Goal: Task Accomplishment & Management: Use online tool/utility

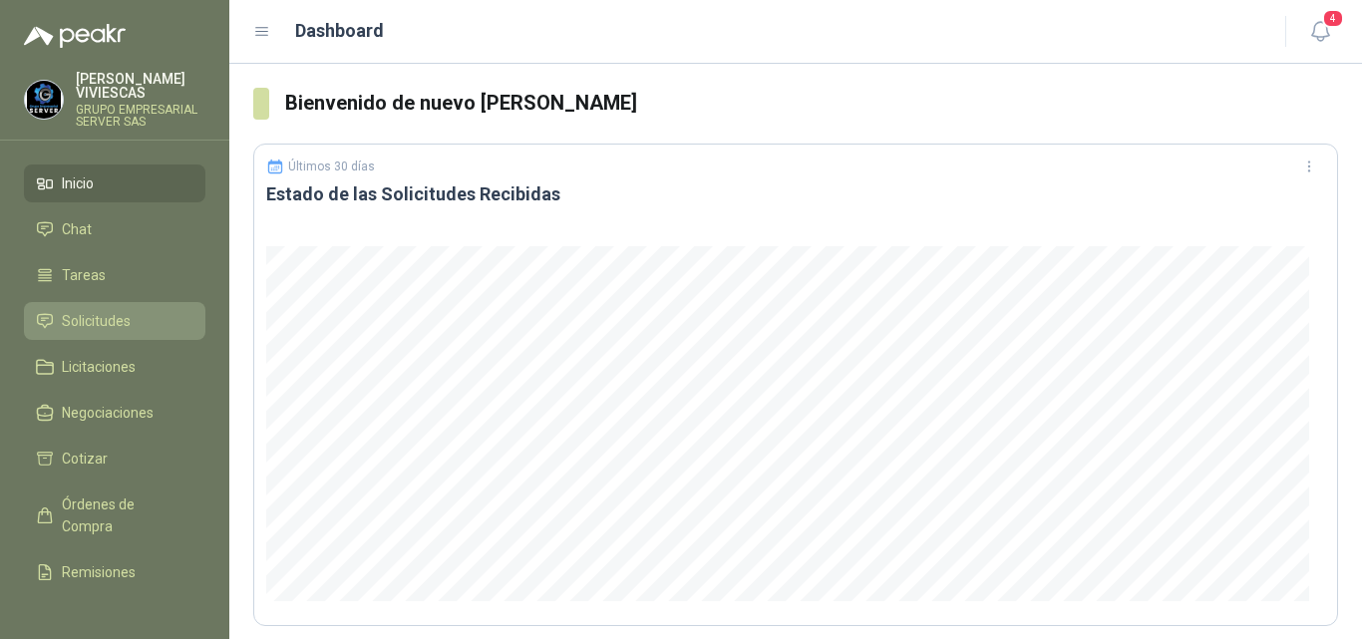
click at [125, 317] on span "Solicitudes" at bounding box center [96, 321] width 69 height 22
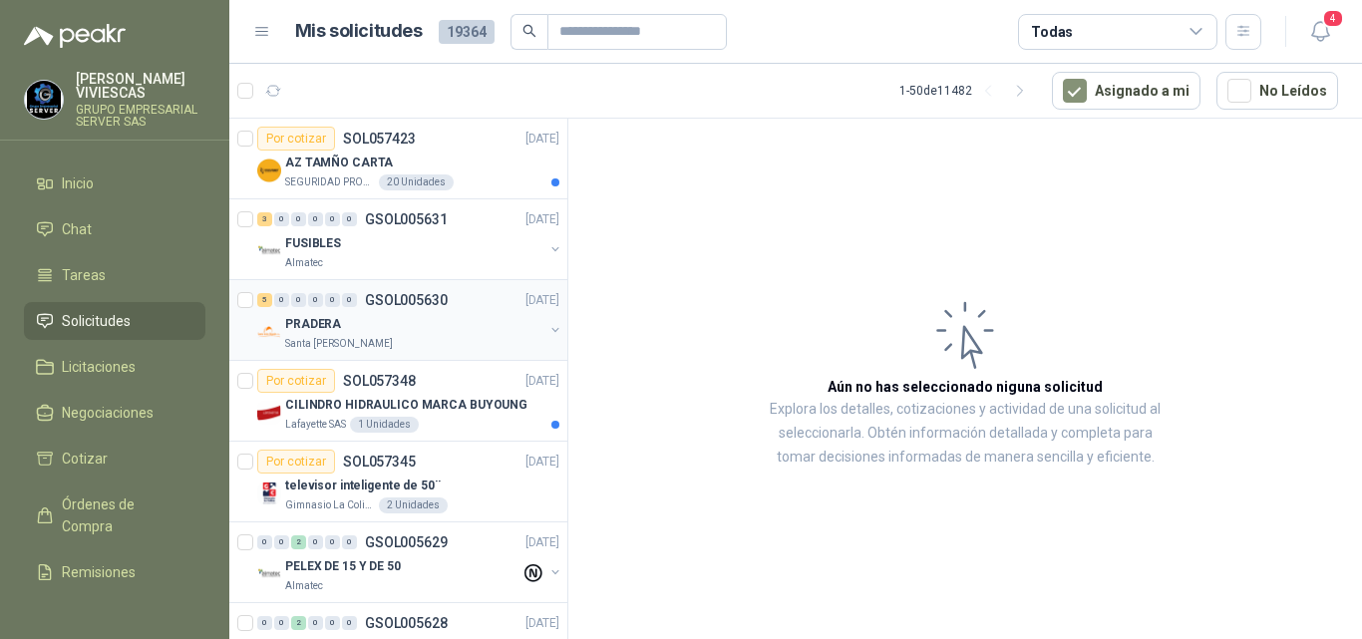
scroll to position [100, 0]
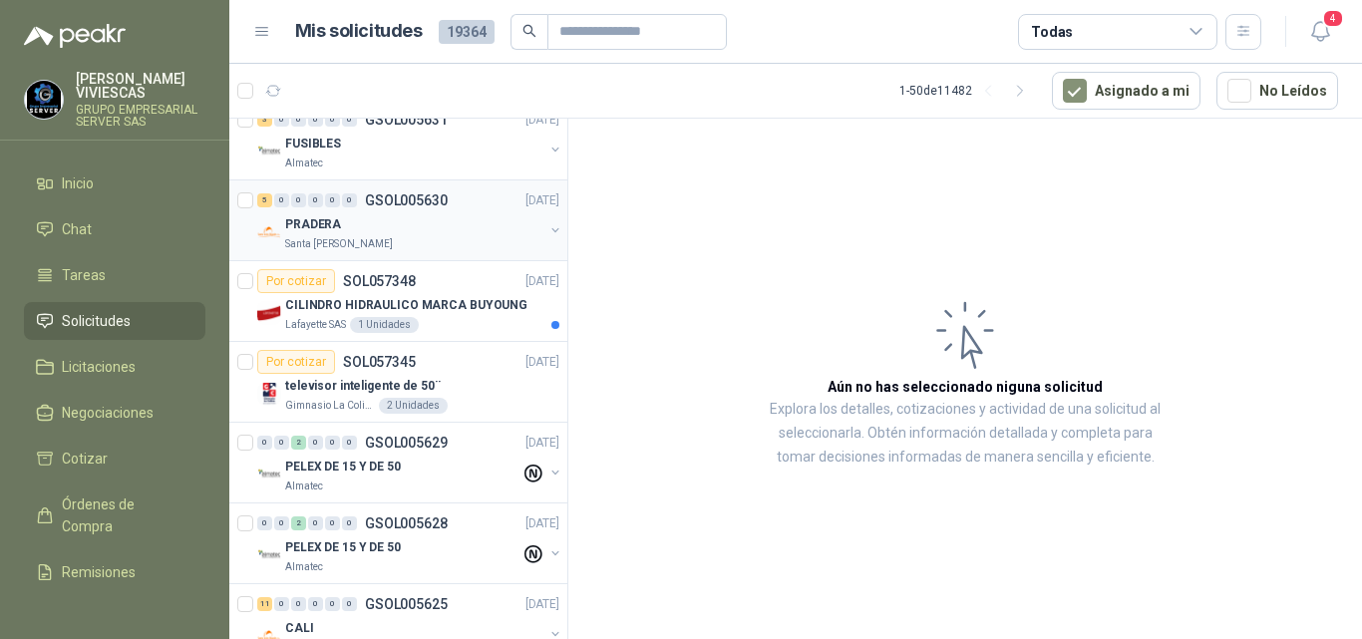
click at [329, 227] on p "PRADERA" at bounding box center [313, 224] width 56 height 19
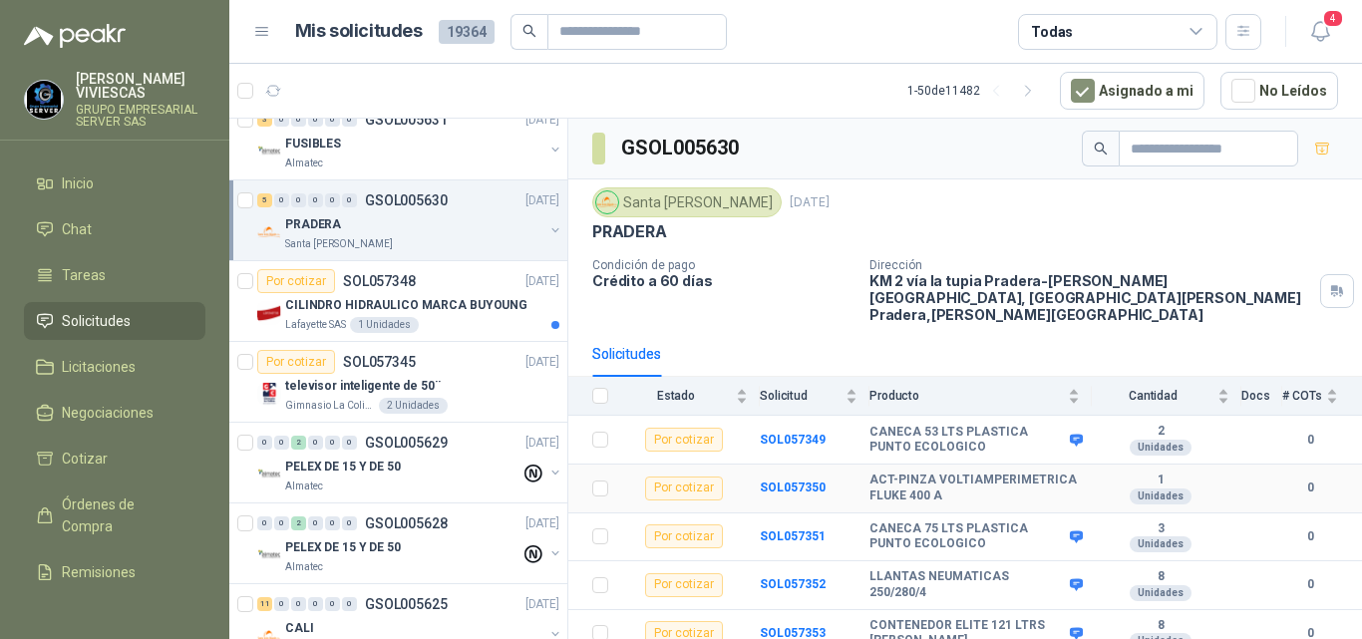
click at [924, 473] on b "ACT-PINZA VOLTIAMPERIMETRICA FLUKE 400 A" at bounding box center [974, 488] width 210 height 31
click at [787, 480] on b "SOL057350" at bounding box center [793, 487] width 66 height 14
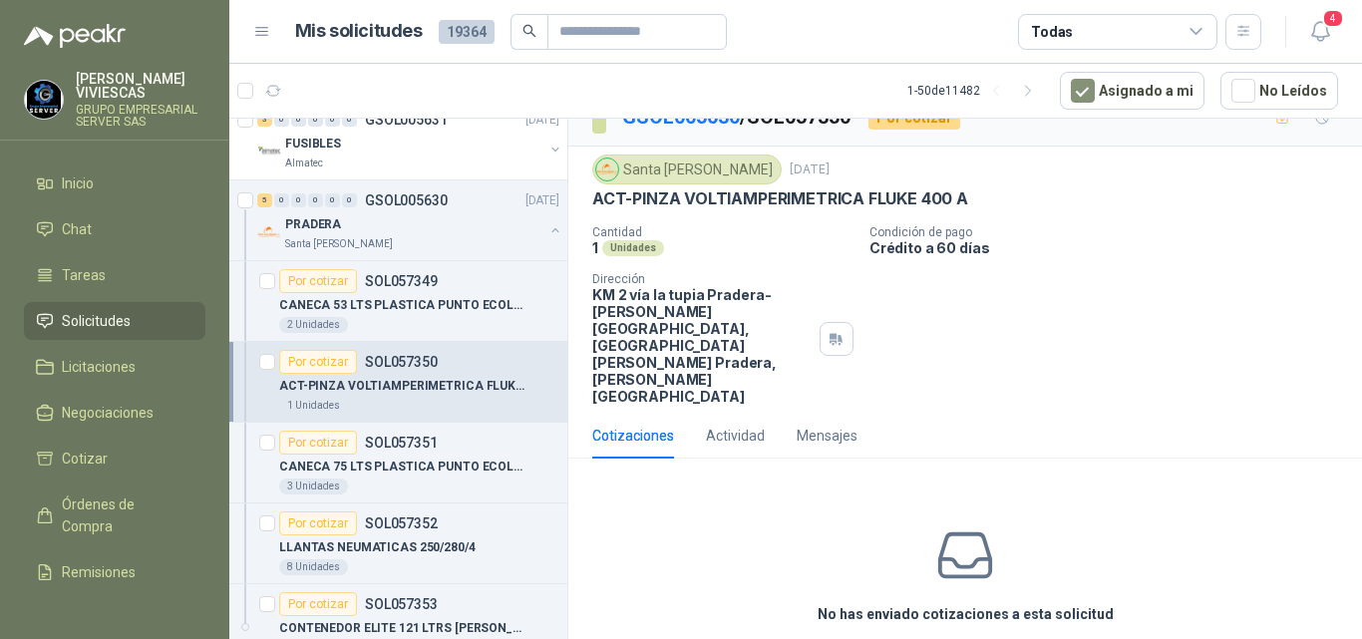
scroll to position [44, 0]
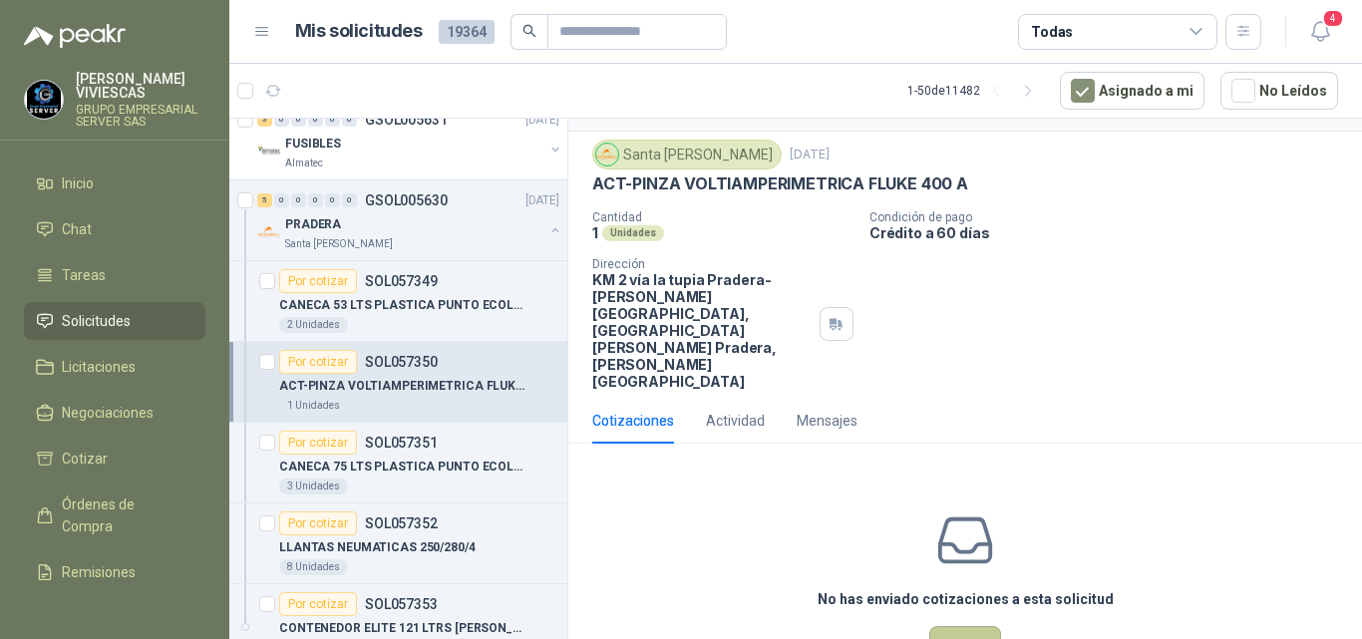
click at [969, 626] on button "Cotizar" at bounding box center [965, 645] width 72 height 38
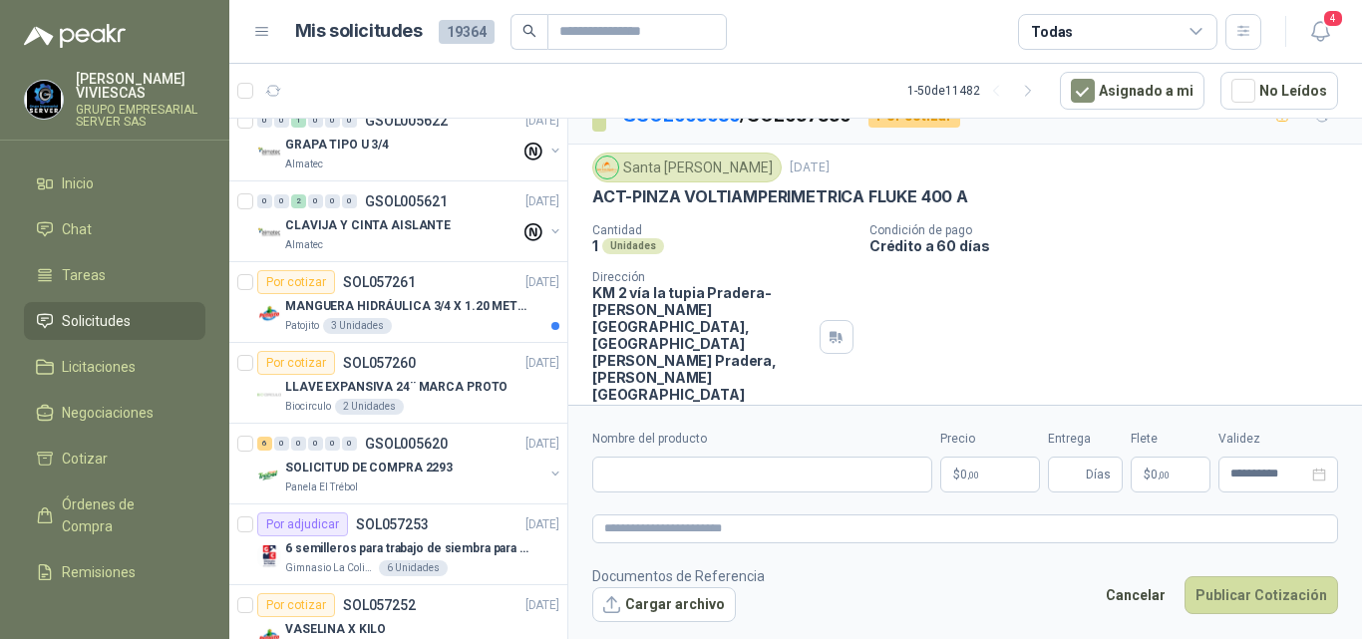
scroll to position [0, 0]
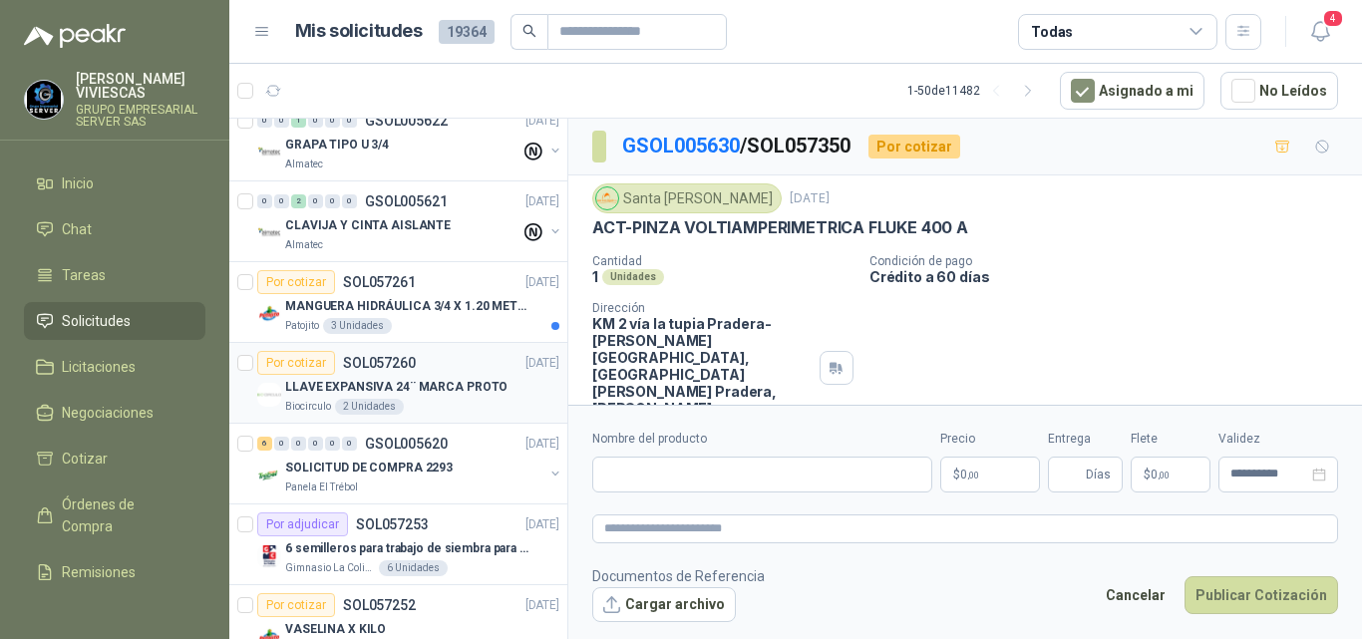
click at [375, 385] on p "LLAVE EXPANSIVA 24¨ MARCA PROTO" at bounding box center [396, 387] width 222 height 19
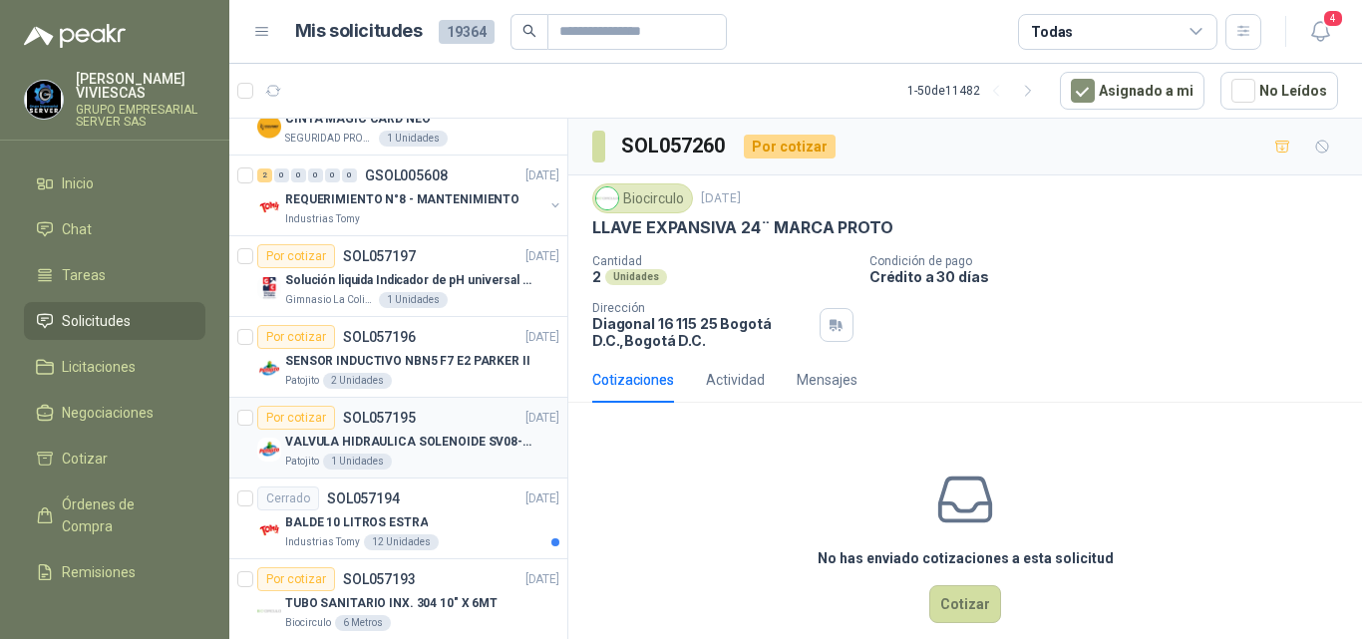
scroll to position [3788, 0]
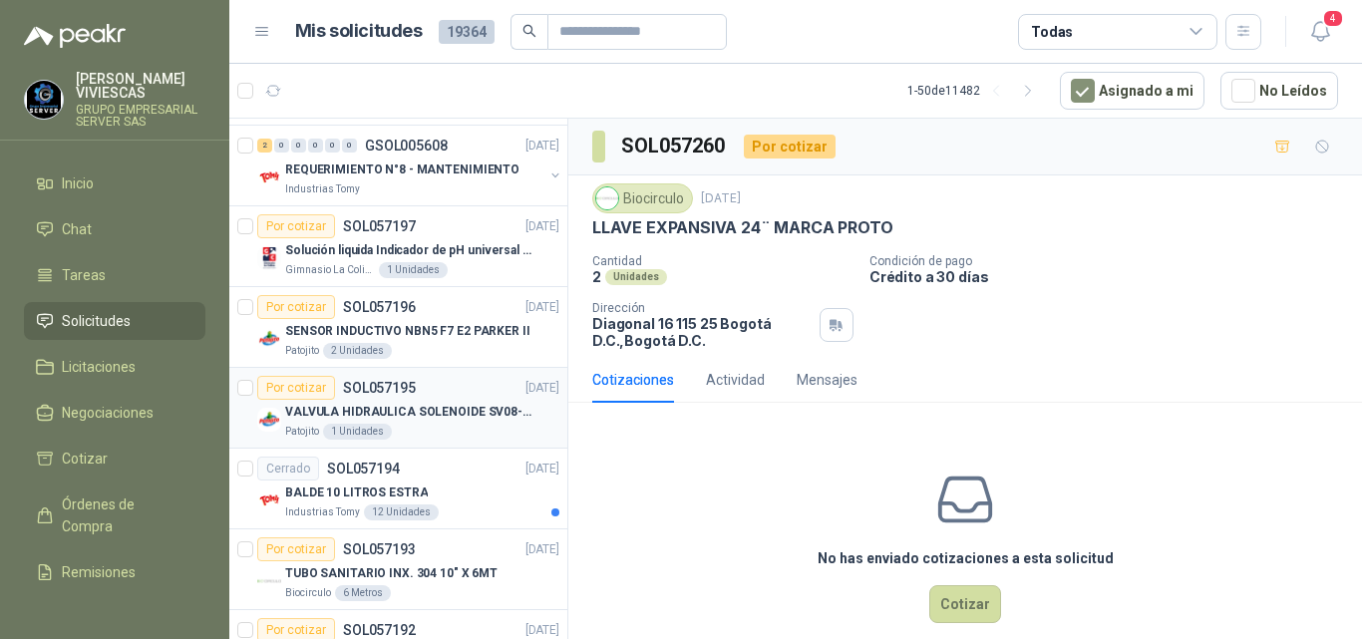
click at [462, 413] on p "VALVULA HIDRAULICA SOLENOIDE SV08-20 REF : SV08-3B-N-24DC-DG NORMALMENTE CERRADA" at bounding box center [409, 412] width 248 height 19
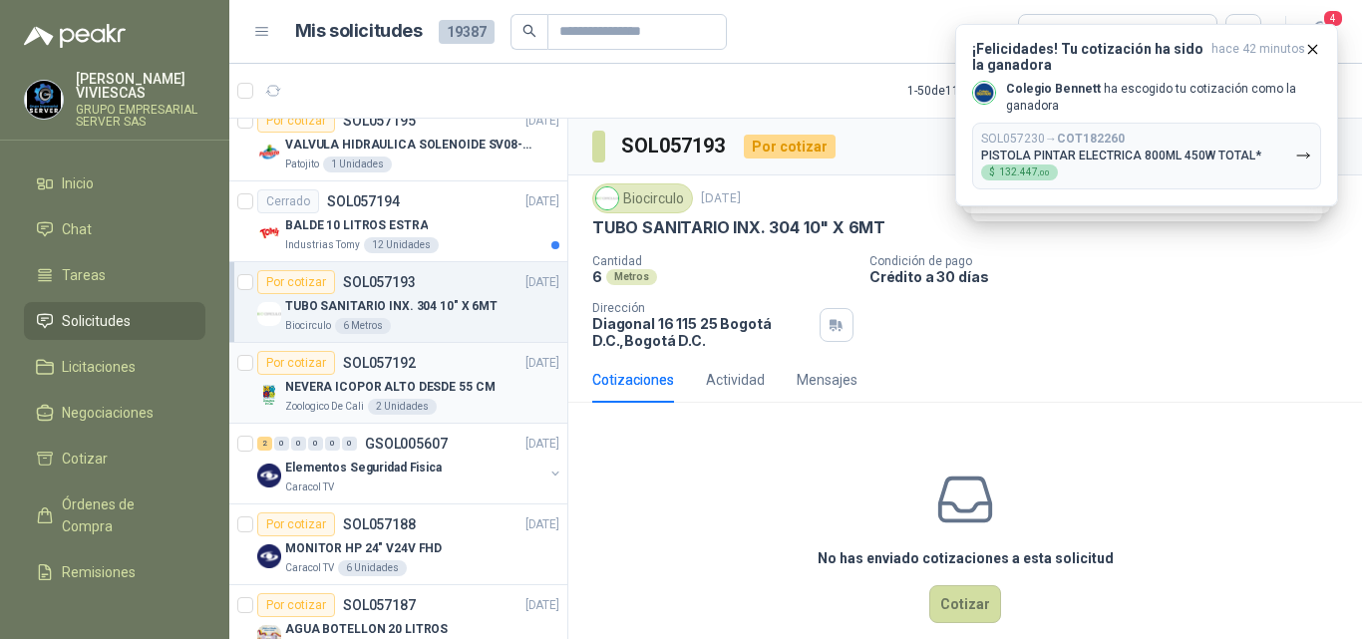
scroll to position [1894, 0]
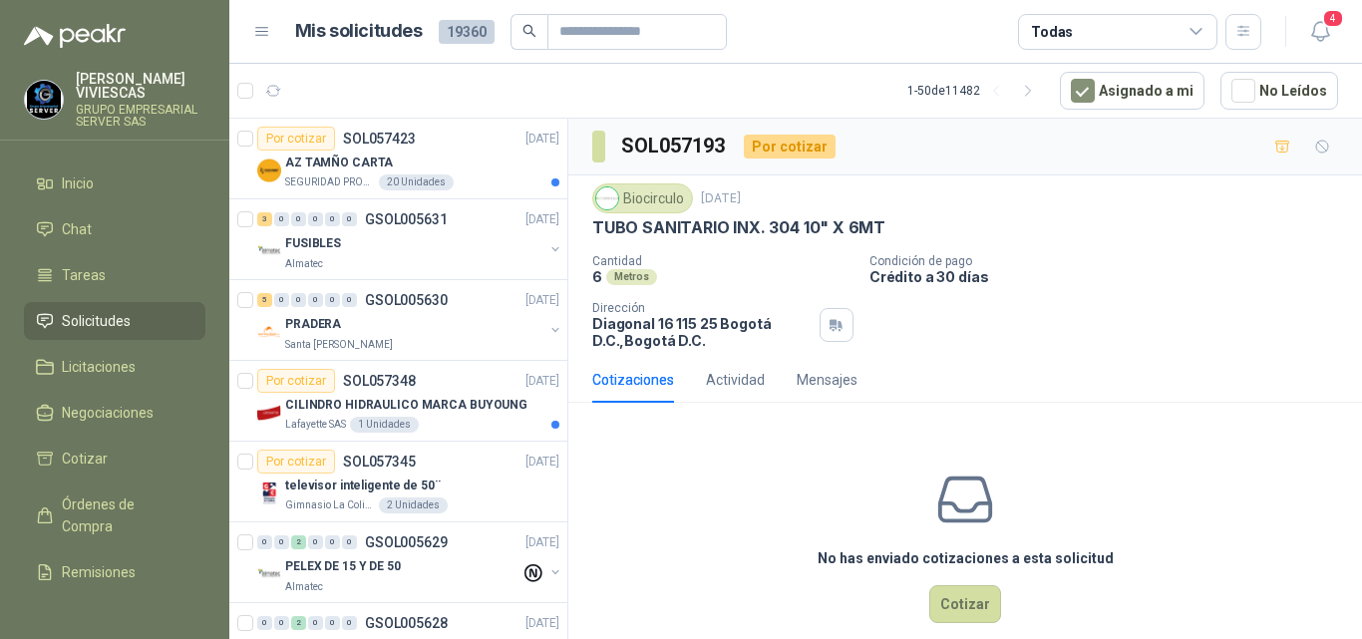
click at [1263, 464] on div "No has enviado cotizaciones a esta solicitud Cotizar" at bounding box center [964, 546] width 793 height 254
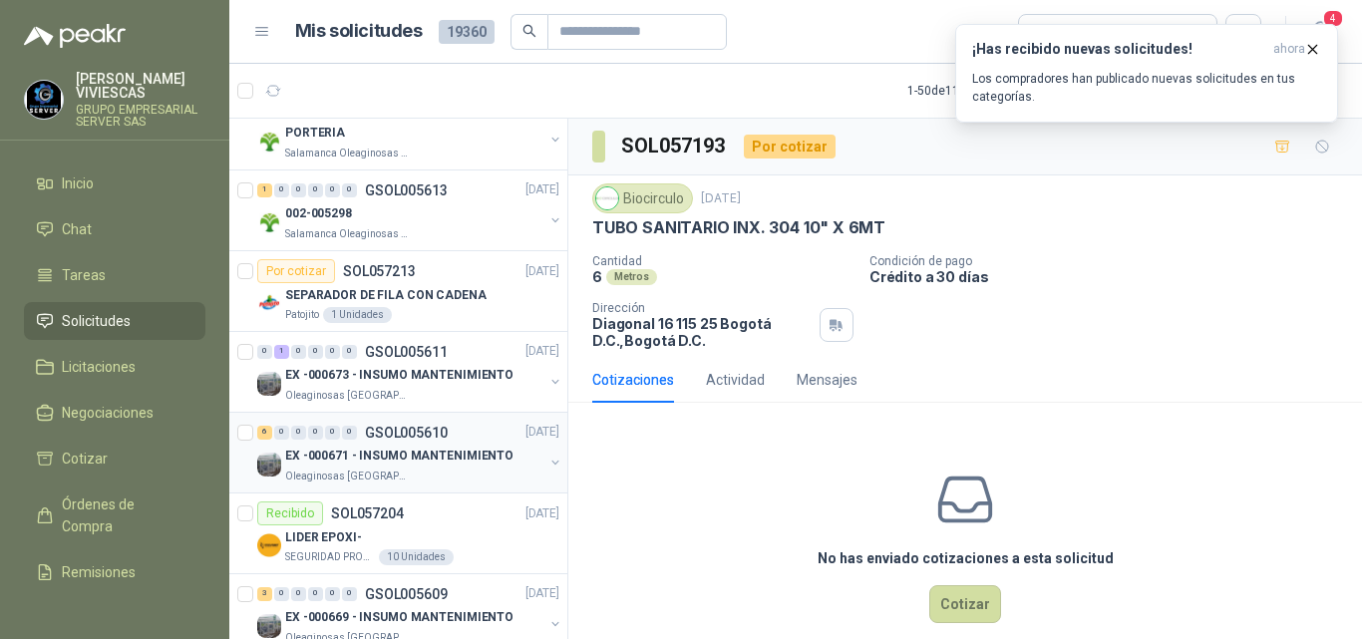
scroll to position [2991, 0]
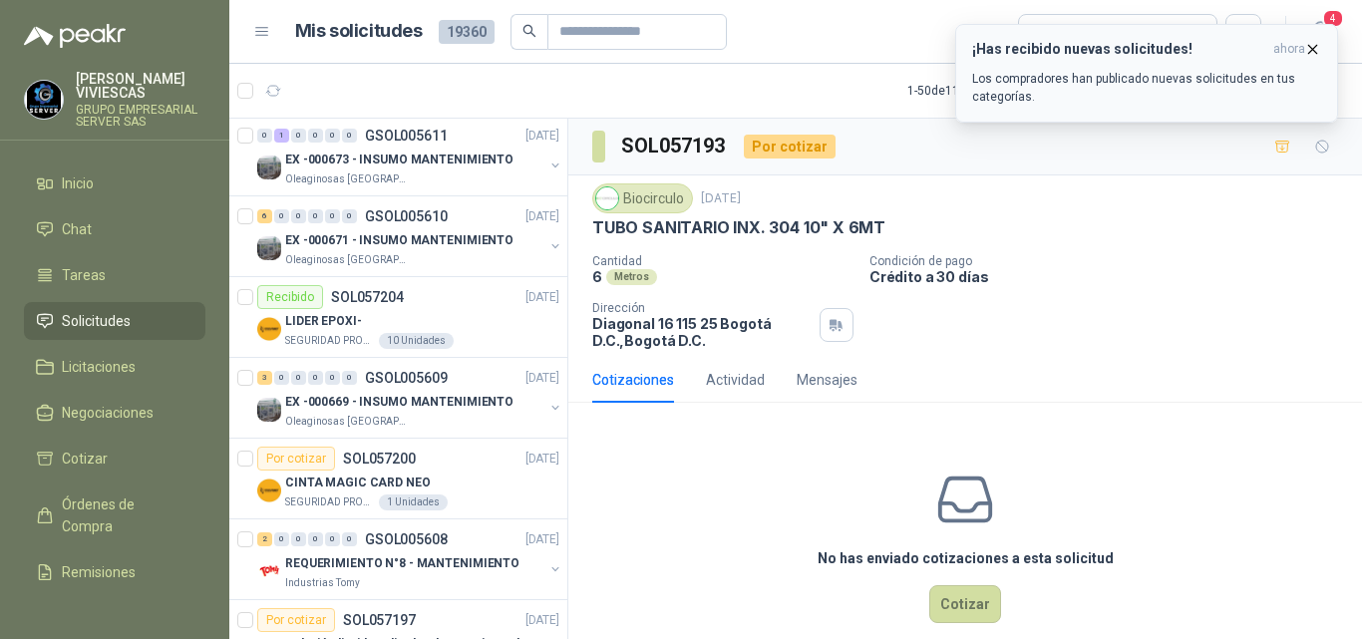
click at [1311, 46] on icon "button" at bounding box center [1312, 49] width 17 height 17
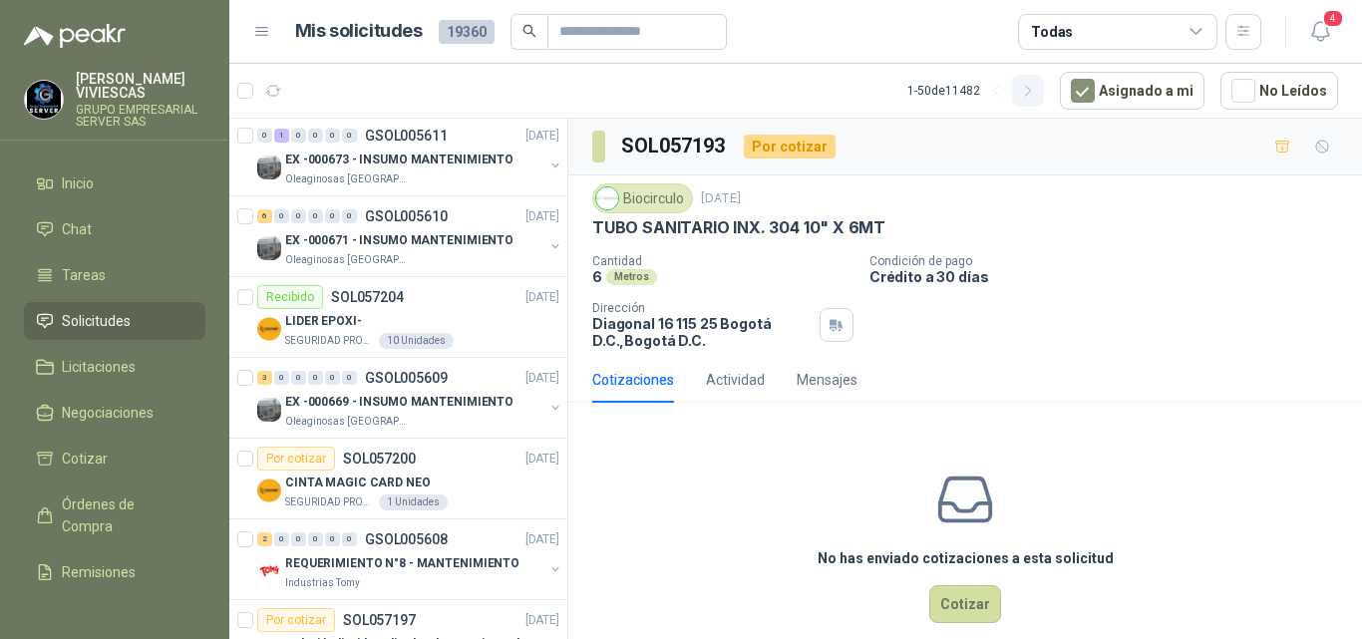
click at [1029, 86] on icon "button" at bounding box center [1028, 91] width 17 height 17
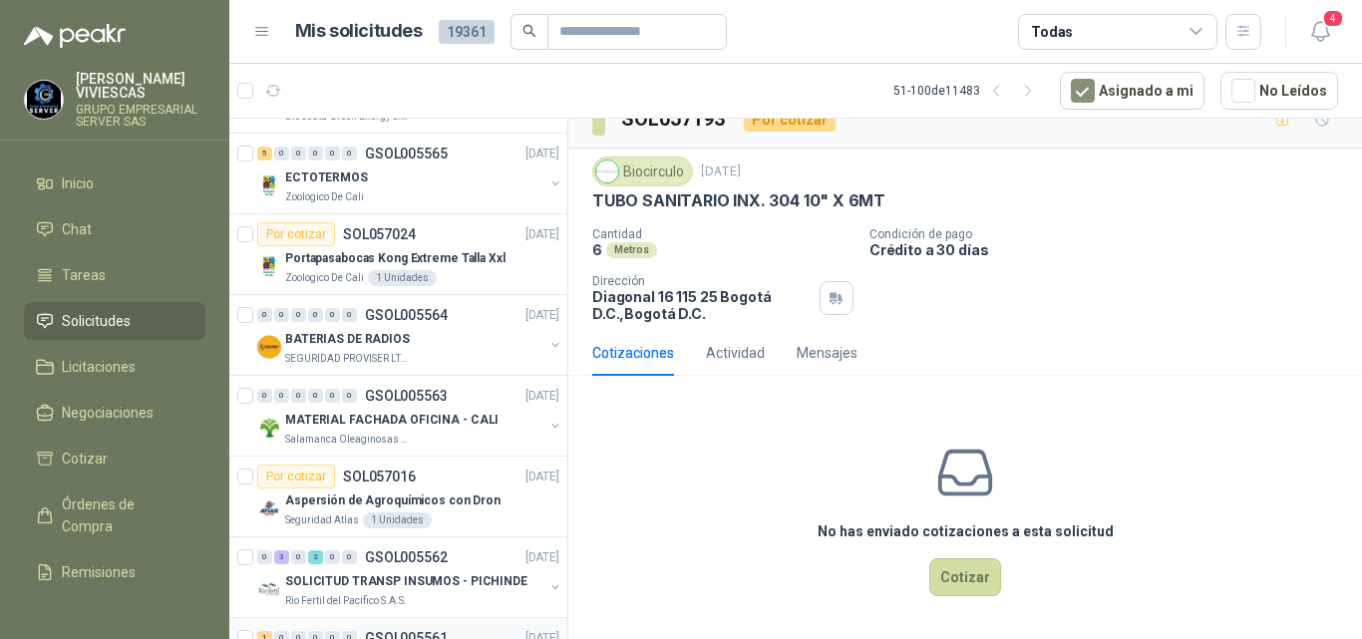
scroll to position [2592, 0]
